Goal: Task Accomplishment & Management: Manage account settings

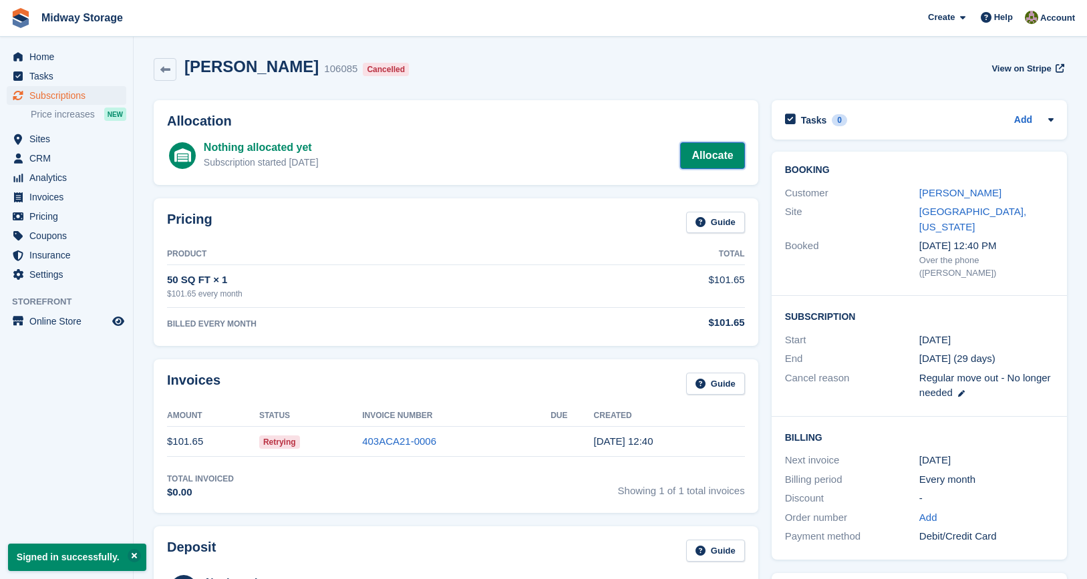
click at [696, 153] on link "Allocate" at bounding box center [712, 155] width 64 height 27
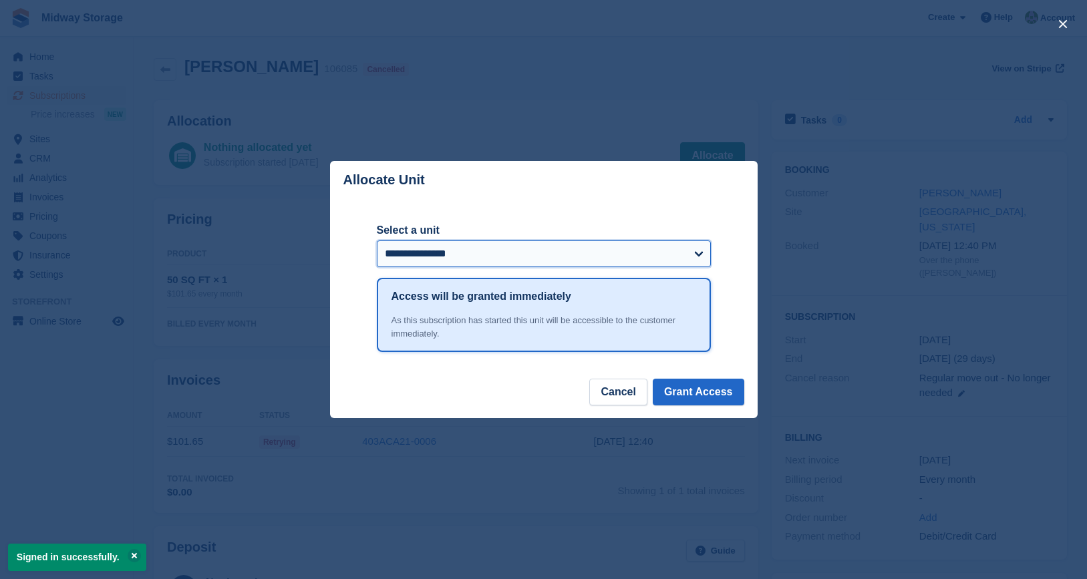
click at [567, 248] on select "**********" at bounding box center [544, 254] width 334 height 27
click at [624, 387] on button "Cancel" at bounding box center [617, 392] width 57 height 27
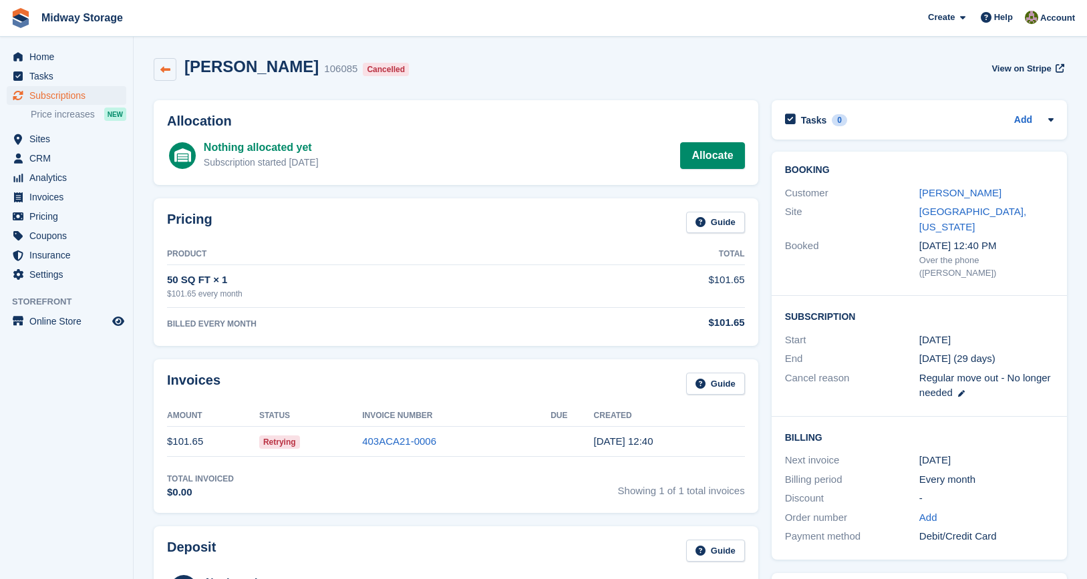
click at [161, 71] on icon at bounding box center [165, 70] width 10 height 10
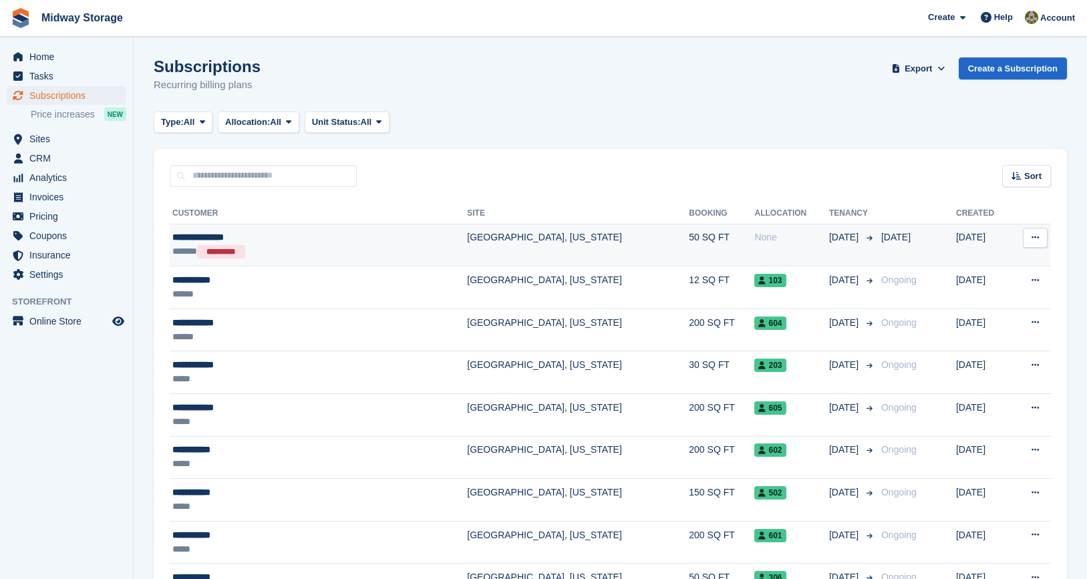
click at [238, 239] on div "**********" at bounding box center [274, 238] width 205 height 14
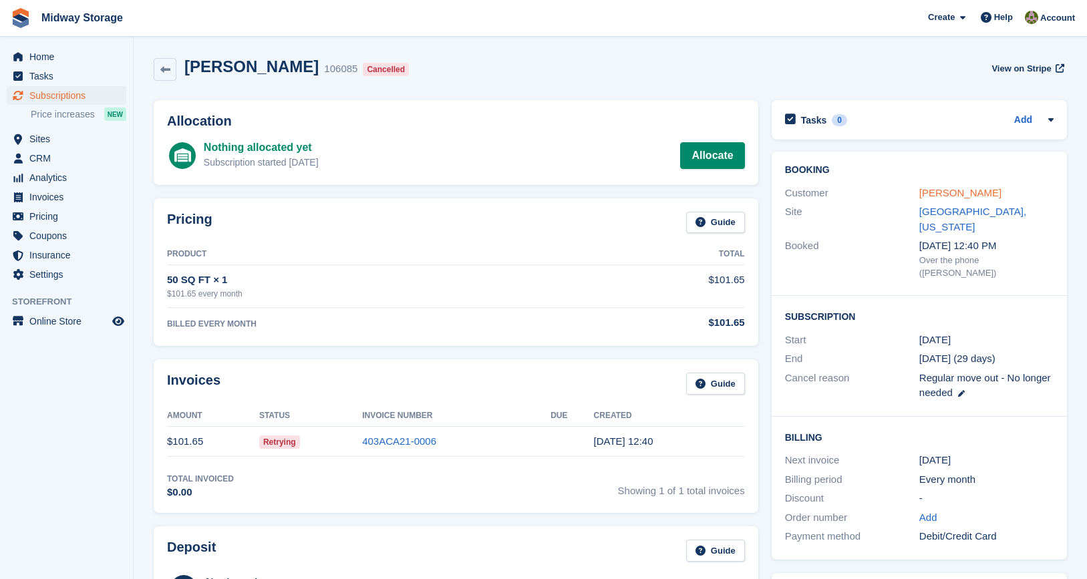
click at [974, 191] on link "[PERSON_NAME]" at bounding box center [960, 192] width 82 height 11
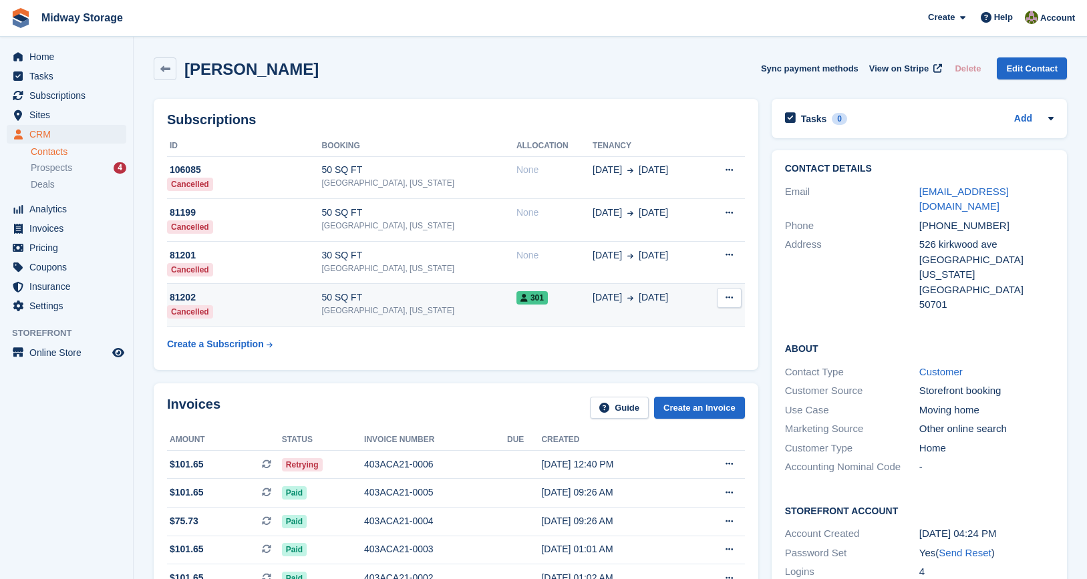
click at [727, 297] on icon at bounding box center [729, 297] width 7 height 9
click at [516, 298] on span "301" at bounding box center [531, 297] width 31 height 13
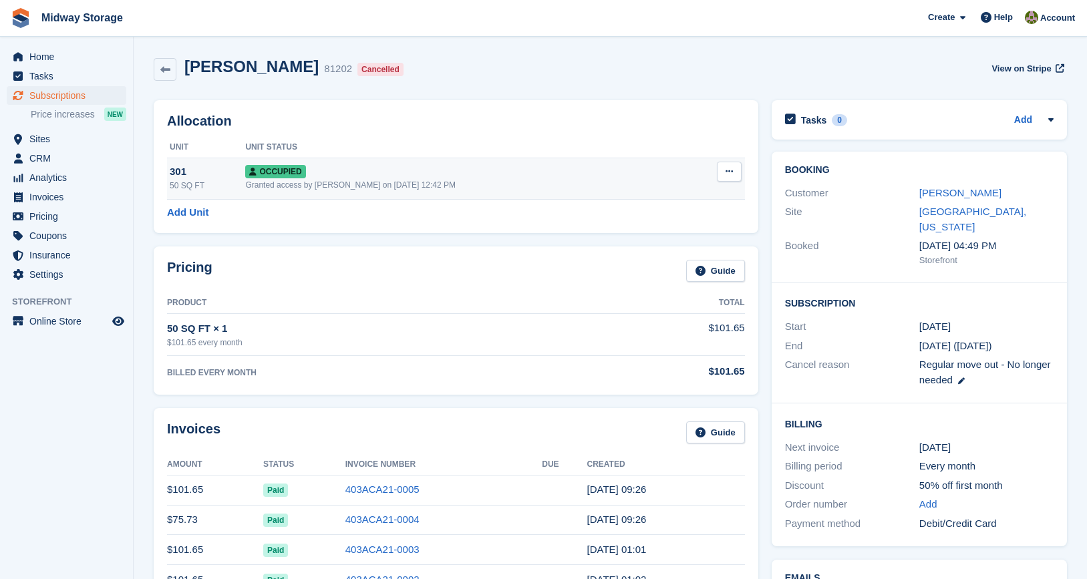
click at [732, 172] on icon at bounding box center [729, 171] width 7 height 9
click at [663, 247] on p "Deallocate" at bounding box center [677, 243] width 116 height 17
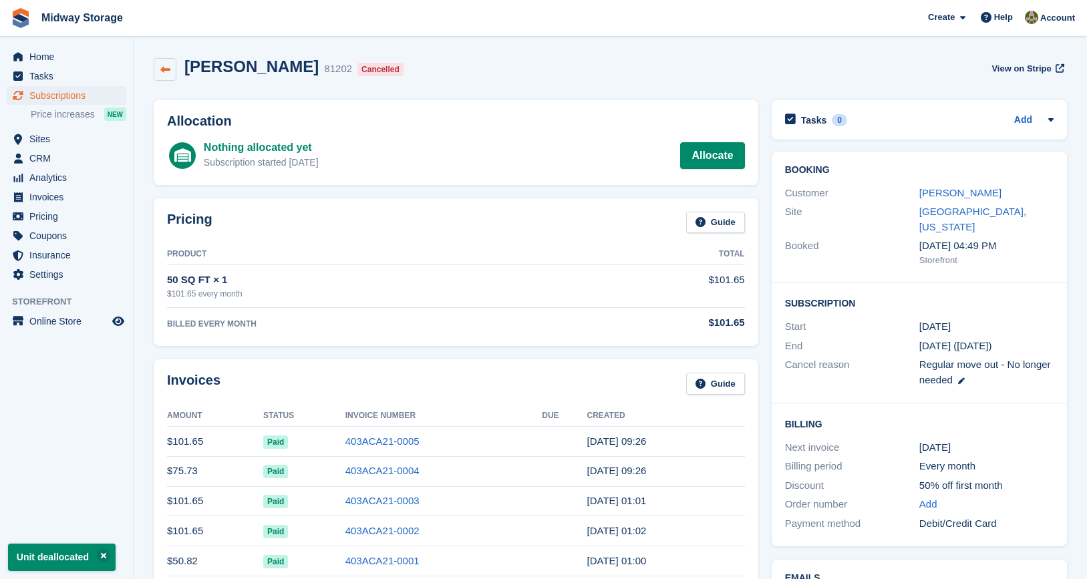
click at [169, 69] on icon at bounding box center [165, 70] width 10 height 10
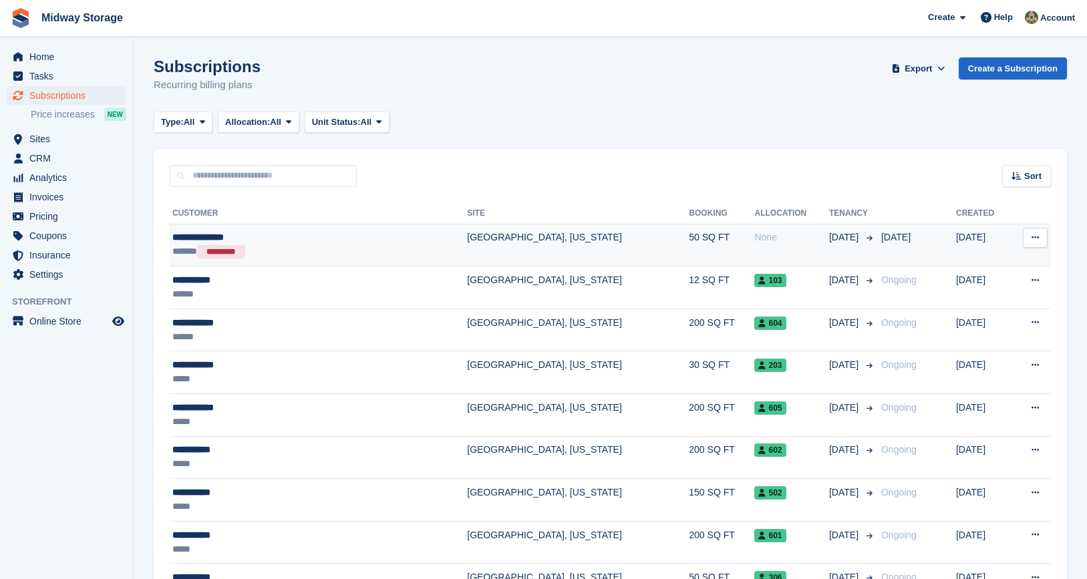
click at [467, 237] on td "[GEOGRAPHIC_DATA], [US_STATE]" at bounding box center [578, 245] width 222 height 43
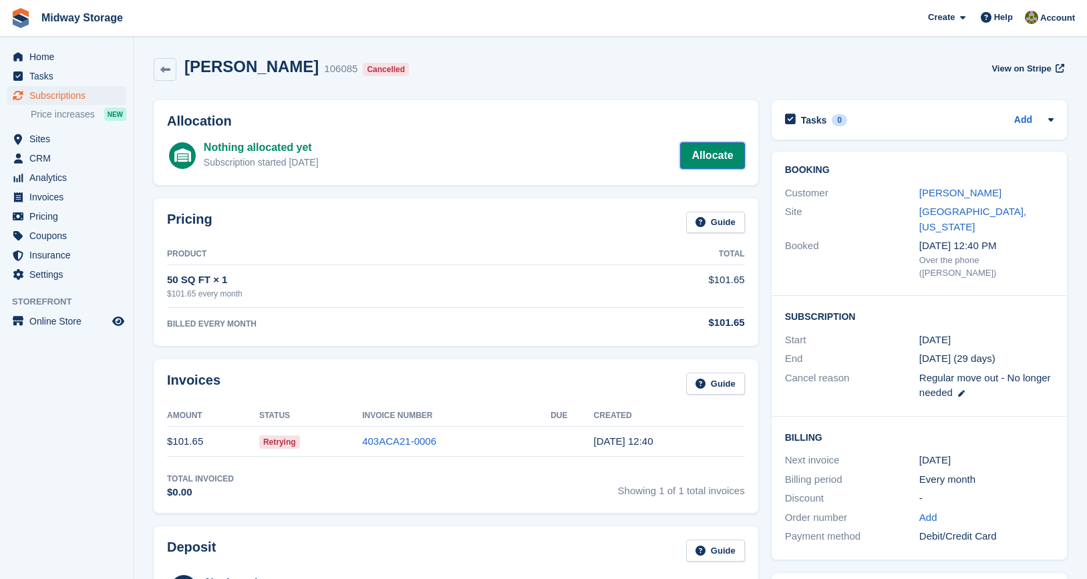
click at [719, 155] on link "Allocate" at bounding box center [712, 155] width 64 height 27
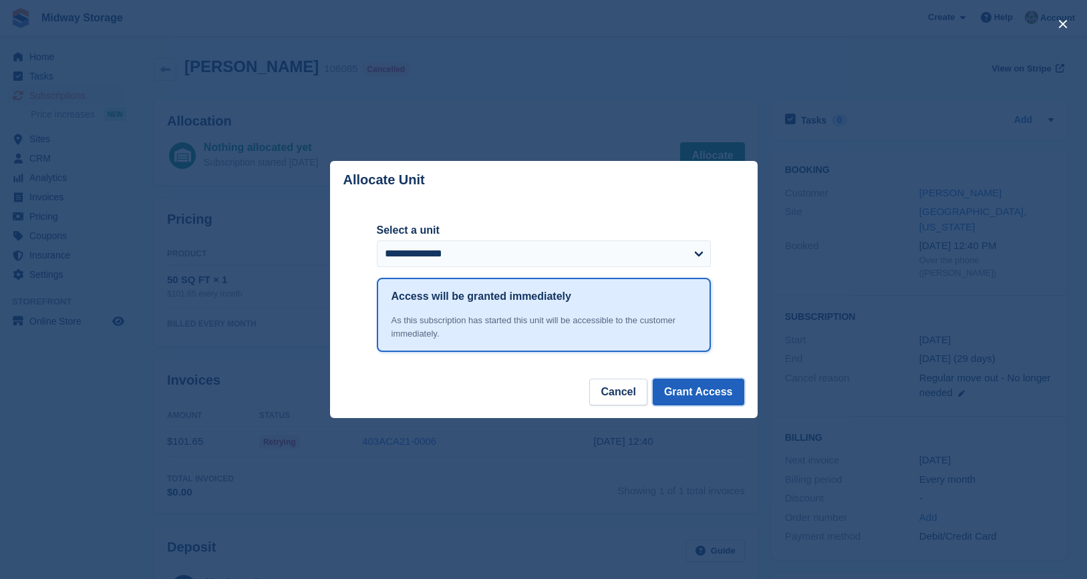
click at [704, 388] on button "Grant Access" at bounding box center [699, 392] width 92 height 27
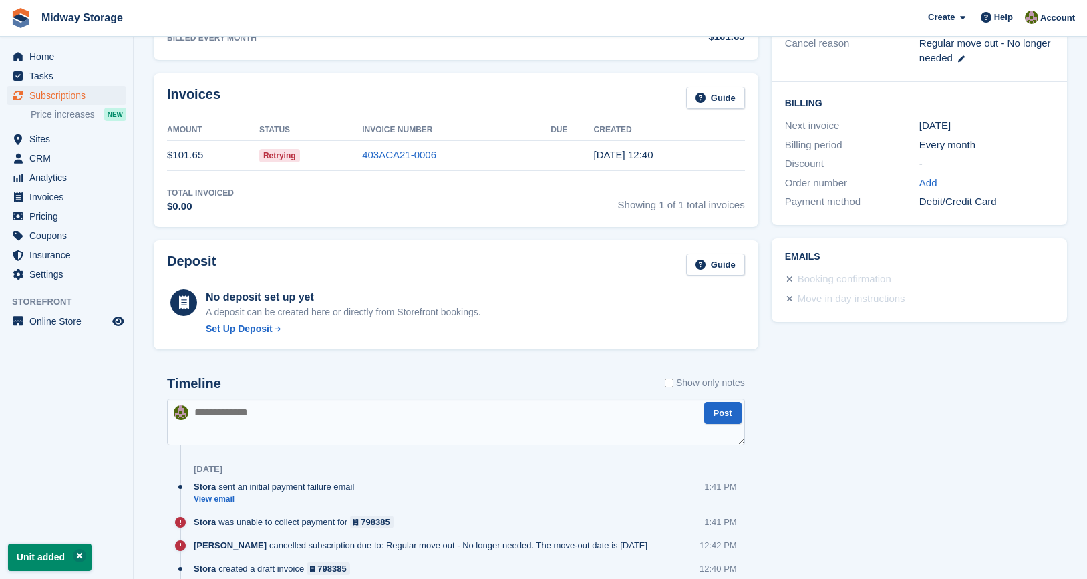
scroll to position [335, 0]
click at [376, 156] on link "403ACA21-0006" at bounding box center [399, 153] width 74 height 11
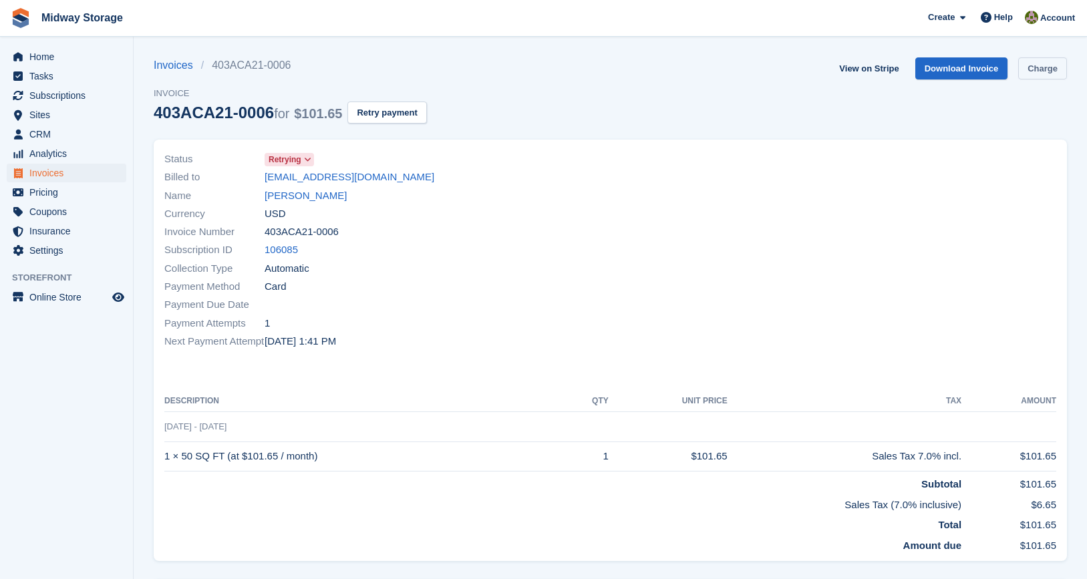
click at [1055, 61] on link "Charge" at bounding box center [1042, 68] width 49 height 22
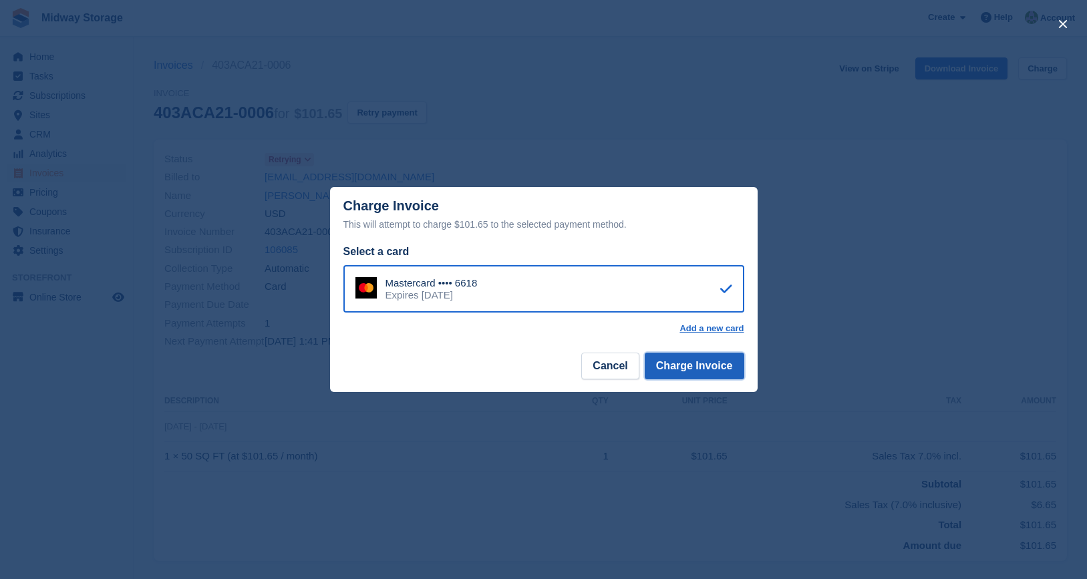
click at [672, 360] on button "Charge Invoice" at bounding box center [695, 366] width 100 height 27
